Goal: Task Accomplishment & Management: Use online tool/utility

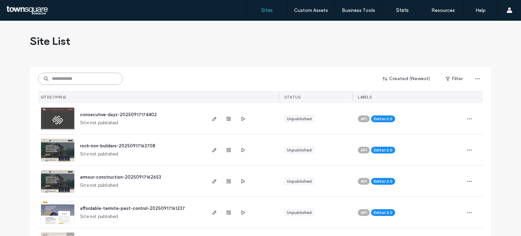
click at [98, 81] on input at bounding box center [80, 79] width 85 height 12
paste input "**********"
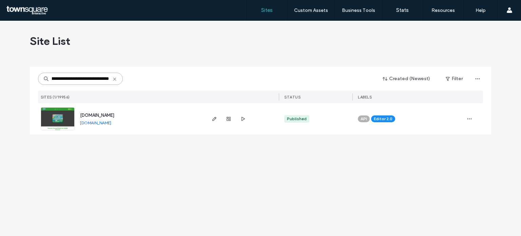
type input "**********"
click at [58, 112] on img at bounding box center [57, 131] width 33 height 46
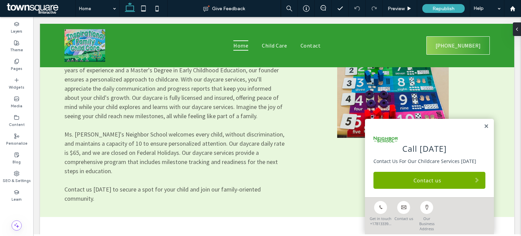
scroll to position [602, 0]
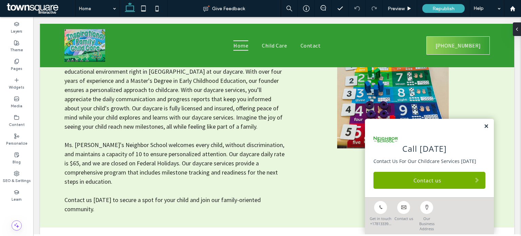
click at [484, 129] on link at bounding box center [486, 127] width 5 height 6
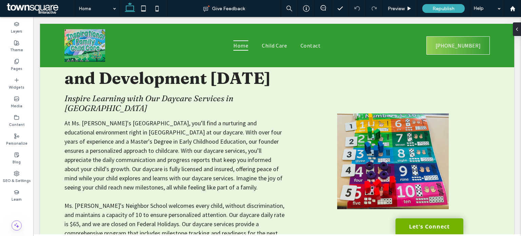
scroll to position [546, 0]
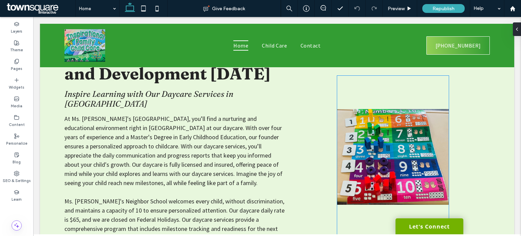
click at [429, 154] on img at bounding box center [393, 157] width 112 height 162
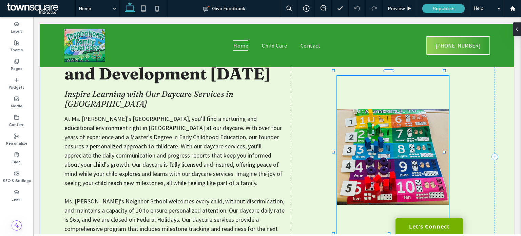
click at [429, 154] on div at bounding box center [393, 157] width 112 height 162
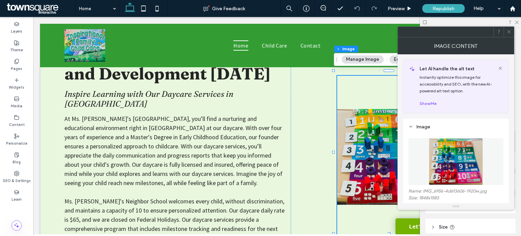
click at [512, 31] on div at bounding box center [509, 32] width 10 height 10
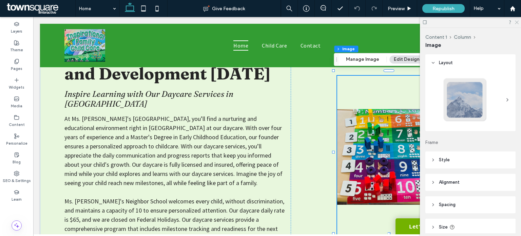
click at [517, 21] on icon at bounding box center [516, 22] width 4 height 4
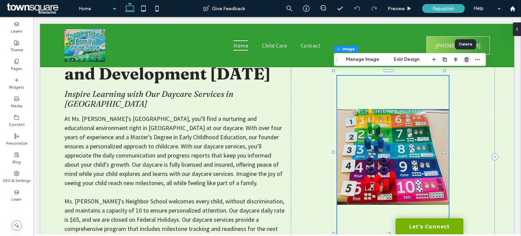
click at [464, 60] on icon "button" at bounding box center [466, 59] width 5 height 5
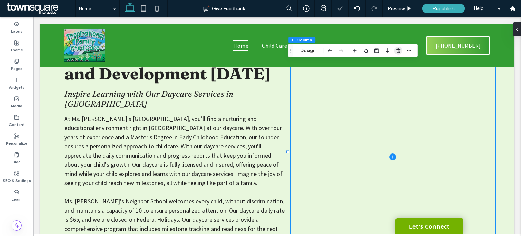
click at [396, 49] on use "button" at bounding box center [398, 50] width 4 height 4
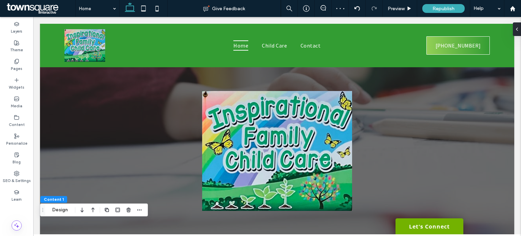
scroll to position [35, 0]
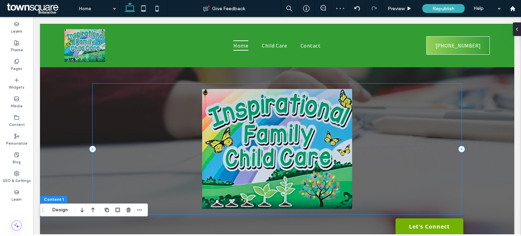
click at [428, 123] on div at bounding box center [277, 148] width 369 height 131
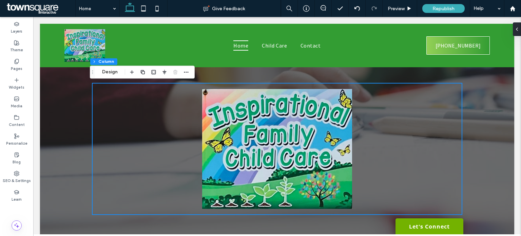
click at [482, 115] on div at bounding box center [277, 149] width 474 height 232
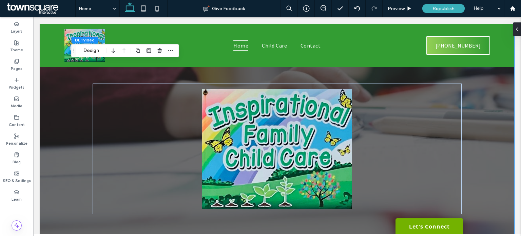
click at [482, 101] on div at bounding box center [277, 149] width 474 height 232
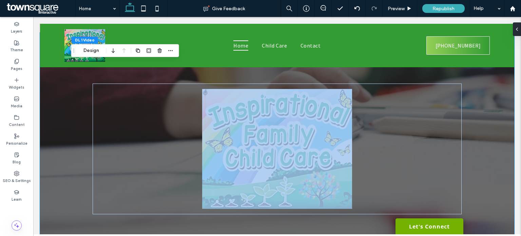
click at [482, 101] on div at bounding box center [277, 149] width 474 height 232
click at [490, 130] on div at bounding box center [277, 149] width 474 height 232
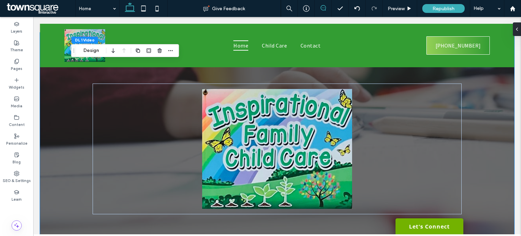
click at [323, 6] on icon at bounding box center [323, 7] width 5 height 5
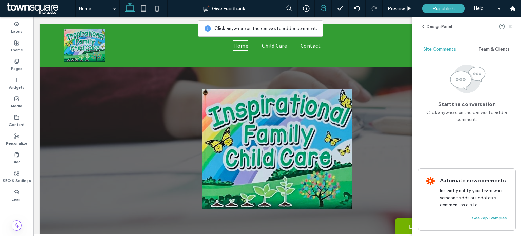
click at [365, 116] on div at bounding box center [277, 148] width 369 height 131
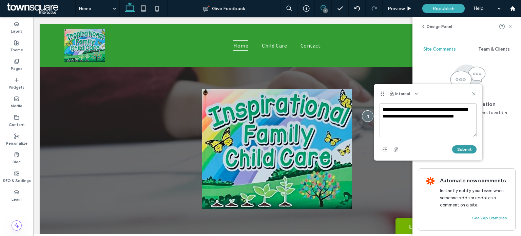
type textarea "**********"
click at [470, 146] on button "Submit" at bounding box center [464, 149] width 24 height 8
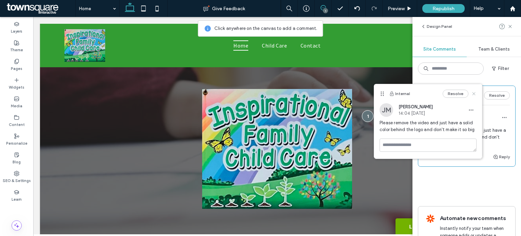
click at [476, 92] on icon at bounding box center [473, 93] width 5 height 5
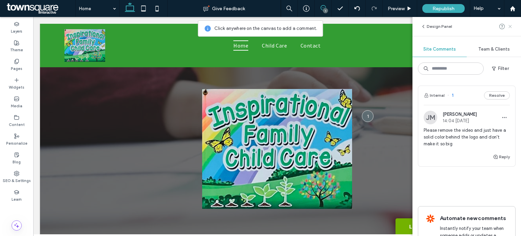
click at [510, 25] on icon at bounding box center [510, 26] width 5 height 5
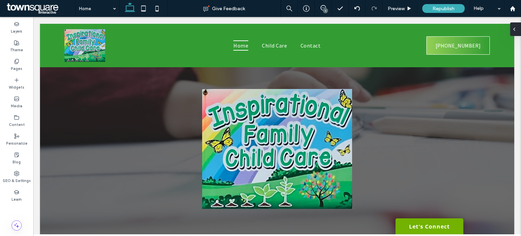
drag, startPoint x: 521, startPoint y: 43, endPoint x: 554, endPoint y: 52, distance: 34.4
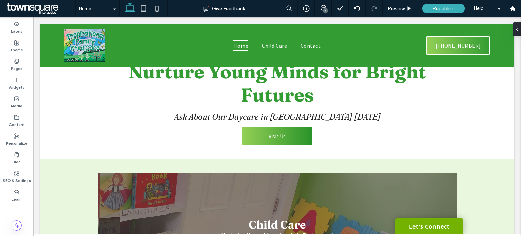
scroll to position [374, 0]
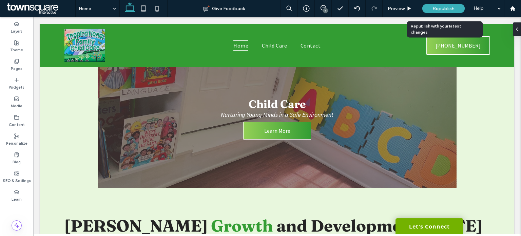
click at [450, 9] on span "Republish" at bounding box center [444, 9] width 22 height 6
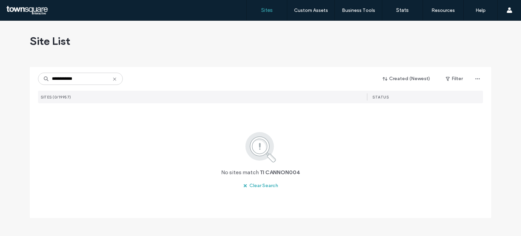
drag, startPoint x: 86, startPoint y: 82, endPoint x: 38, endPoint y: 73, distance: 49.0
click at [38, 75] on div "**********" at bounding box center [80, 79] width 85 height 12
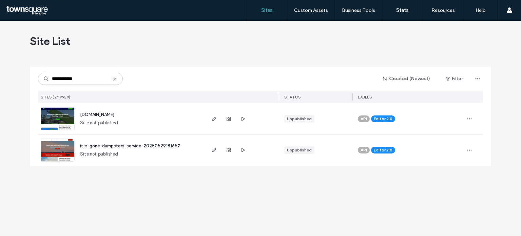
type input "**********"
click at [64, 112] on img at bounding box center [57, 131] width 33 height 46
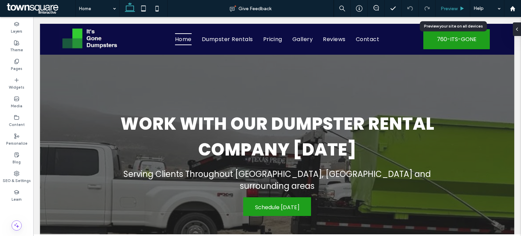
click at [454, 9] on span "Preview" at bounding box center [449, 9] width 17 height 6
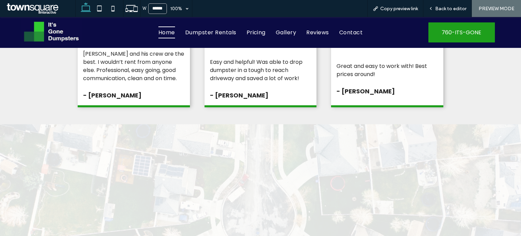
scroll to position [1683, 0]
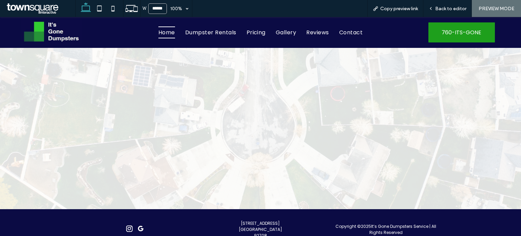
drag, startPoint x: 93, startPoint y: 111, endPoint x: 162, endPoint y: 67, distance: 82.4
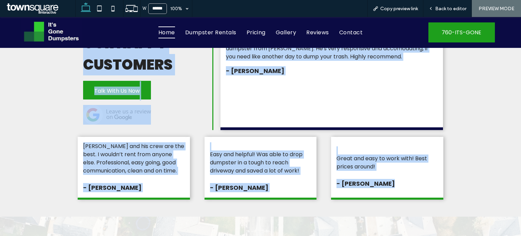
scroll to position [1499, 0]
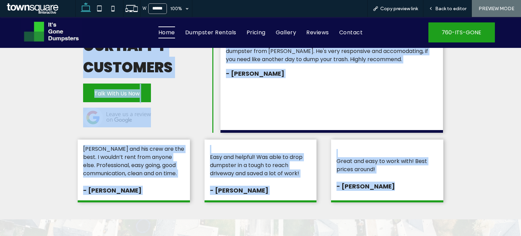
copy div "Lore Ipsu dol sitametc adipis elitsed doeiu Tempori Utlabor Etdolorema Aliquaen…"
click at [210, 32] on span "Dumpster Rentals" at bounding box center [210, 32] width 51 height 12
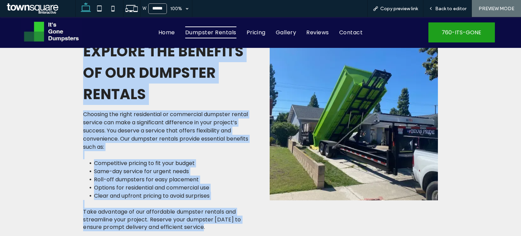
scroll to position [339, 0]
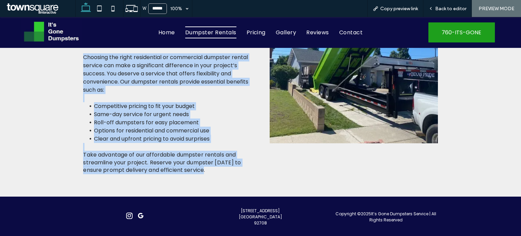
drag, startPoint x: 70, startPoint y: 74, endPoint x: 226, endPoint y: 173, distance: 184.7
copy div "Loremi Dolorsitam Consecte Adipisc Elits Doeiusm Tempori Utlabor Etdolorema Ali…"
click at [254, 32] on span "Pricing" at bounding box center [256, 32] width 19 height 12
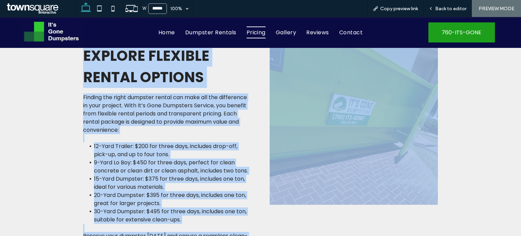
scroll to position [530, 0]
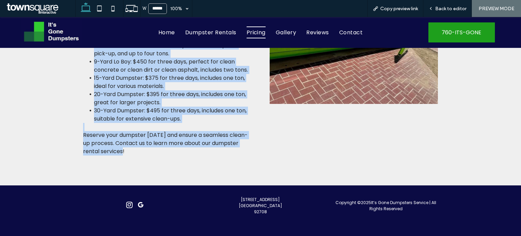
drag, startPoint x: 69, startPoint y: 77, endPoint x: 200, endPoint y: 149, distance: 149.8
copy div "Loremi Dolo-Sitametco Adipisci Elitsed Doeiu Tem Incididunt Utlabor et dol Magn…"
click at [314, 31] on span "Reviews" at bounding box center [317, 32] width 22 height 12
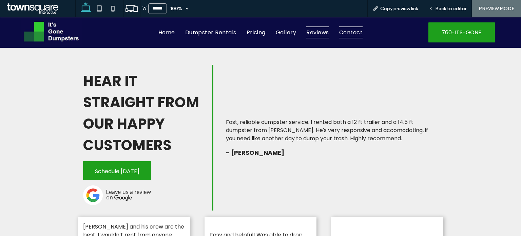
click at [353, 30] on span "Contact" at bounding box center [350, 32] width 23 height 12
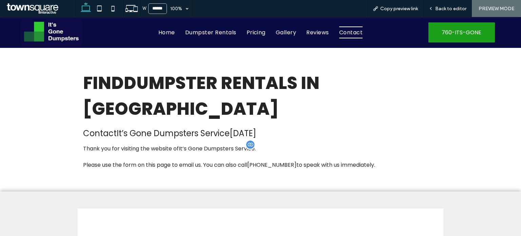
drag, startPoint x: 103, startPoint y: 80, endPoint x: 400, endPoint y: 164, distance: 308.3
click at [400, 164] on div "Find dumpster rentals in [GEOGRAPHIC_DATA] Contact It’s Gone Dumpsters Service …" at bounding box center [260, 120] width 407 height 144
copy div "Find dumpster rentals in [GEOGRAPHIC_DATA] [GEOGRAPHIC_DATA] Contact It’s Gone …"
